Goal: Task Accomplishment & Management: Manage account settings

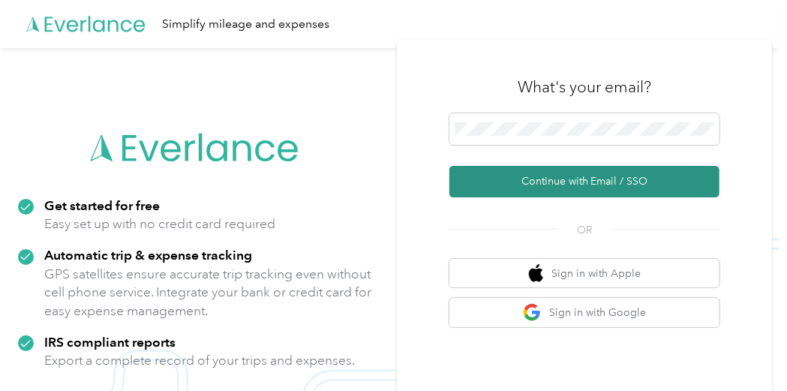
click at [651, 186] on button "Continue with Email / SSO" at bounding box center [585, 182] width 270 height 32
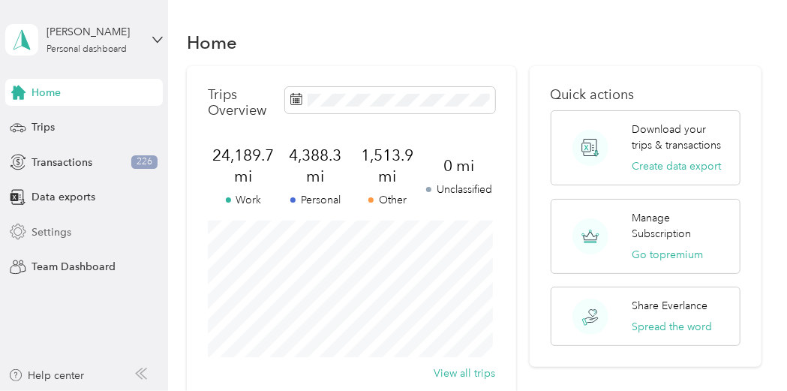
click at [65, 234] on span "Settings" at bounding box center [52, 232] width 40 height 16
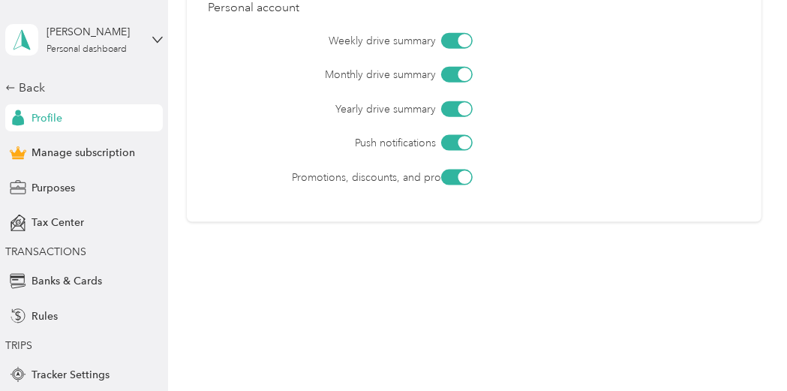
scroll to position [759, 0]
click at [83, 284] on span "Banks & Cards" at bounding box center [67, 281] width 71 height 16
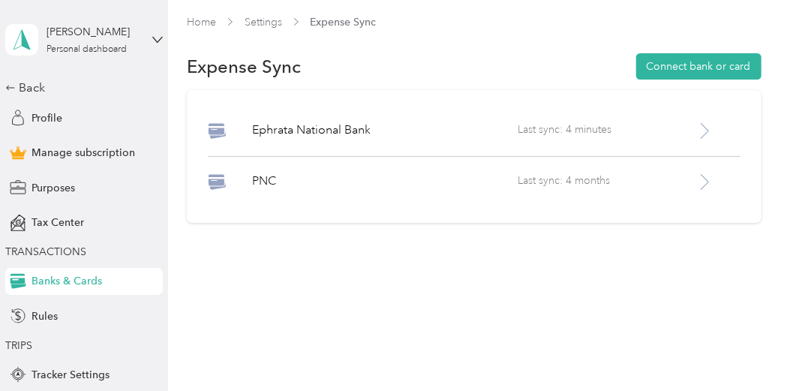
scroll to position [4, 0]
click at [703, 182] on icon at bounding box center [705, 182] width 19 height 19
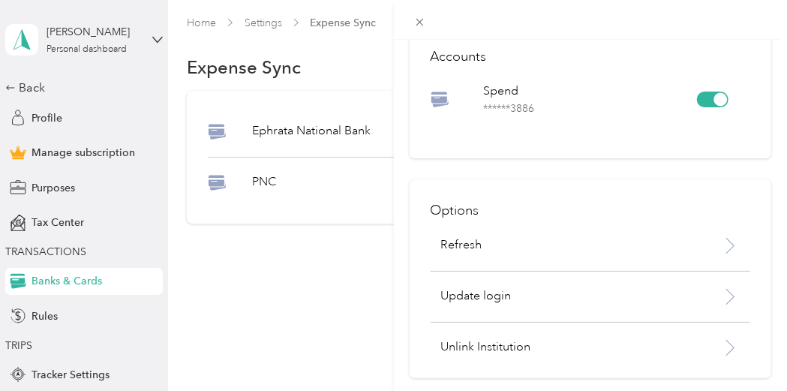
scroll to position [85, 0]
click at [721, 239] on icon at bounding box center [730, 245] width 19 height 19
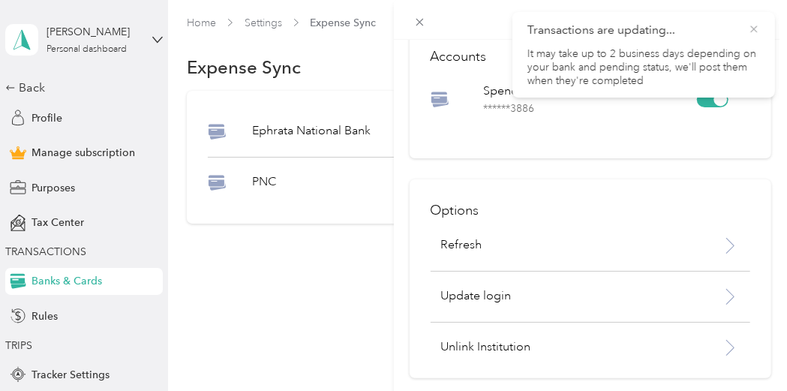
click at [757, 29] on icon at bounding box center [754, 30] width 12 height 14
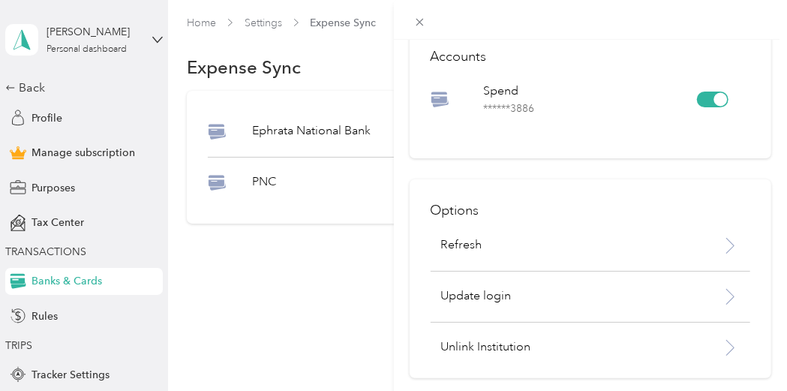
click at [38, 318] on div "PNC Accounts Spend ****** 3886 Options Refresh Update login Unlink Institution" at bounding box center [393, 195] width 787 height 391
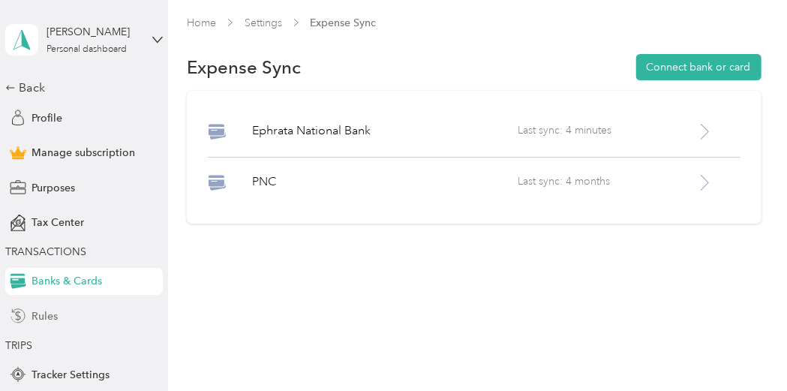
click at [45, 319] on span "Rules" at bounding box center [45, 317] width 26 height 16
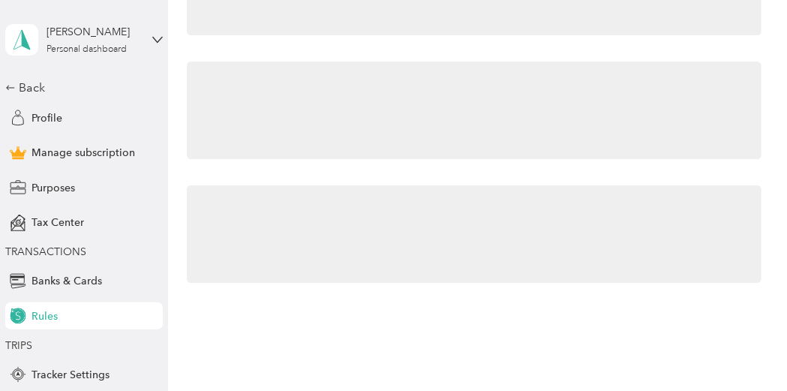
scroll to position [8, 0]
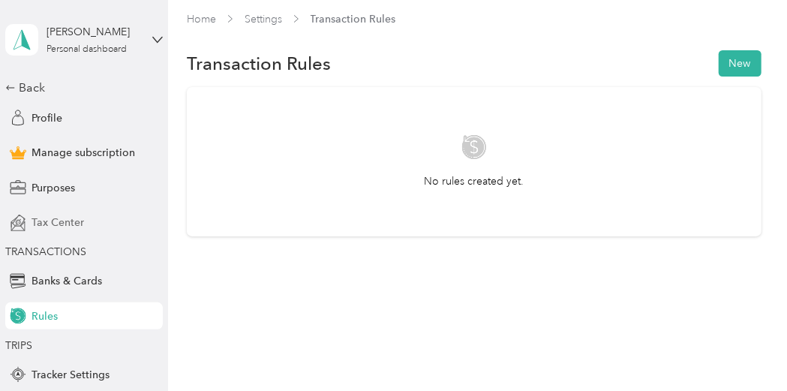
click at [68, 220] on span "Tax Center" at bounding box center [58, 223] width 53 height 16
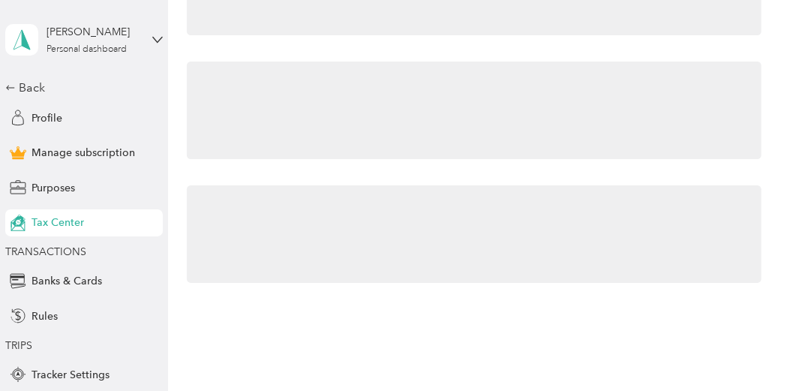
scroll to position [80, 0]
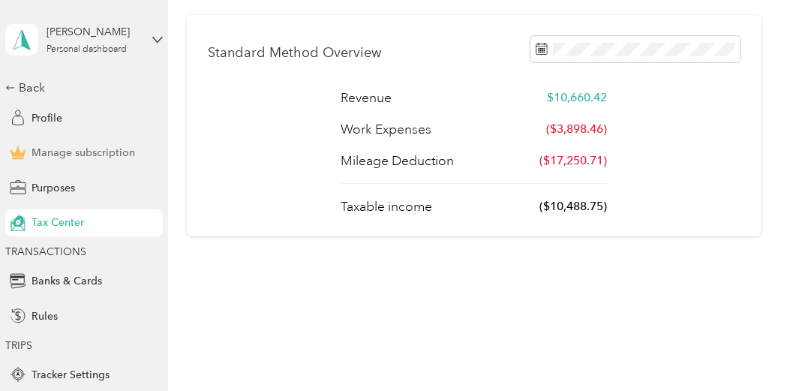
click at [89, 153] on span "Manage subscription" at bounding box center [84, 153] width 104 height 16
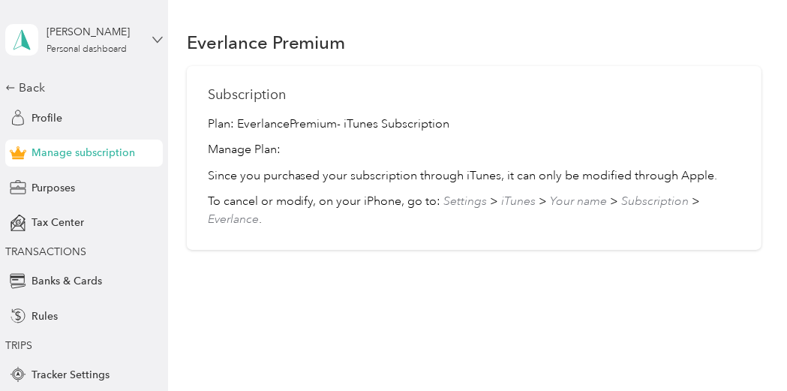
click at [155, 42] on icon at bounding box center [157, 40] width 11 height 11
click at [66, 122] on div "Log out" at bounding box center [43, 118] width 58 height 16
